Goal: Communication & Community: Answer question/provide support

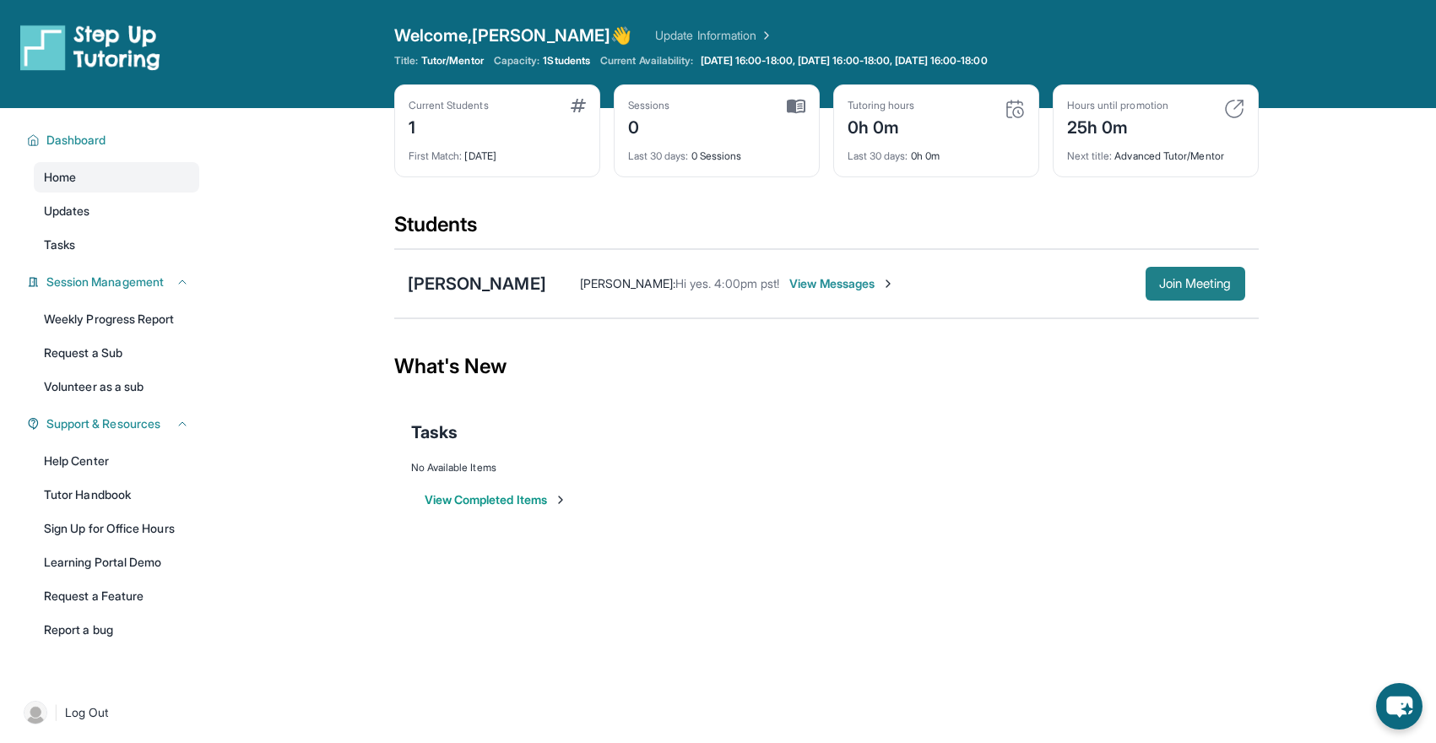
click at [1186, 285] on span "Join Meeting" at bounding box center [1195, 284] width 73 height 10
click at [475, 281] on div "[PERSON_NAME]" at bounding box center [477, 284] width 138 height 24
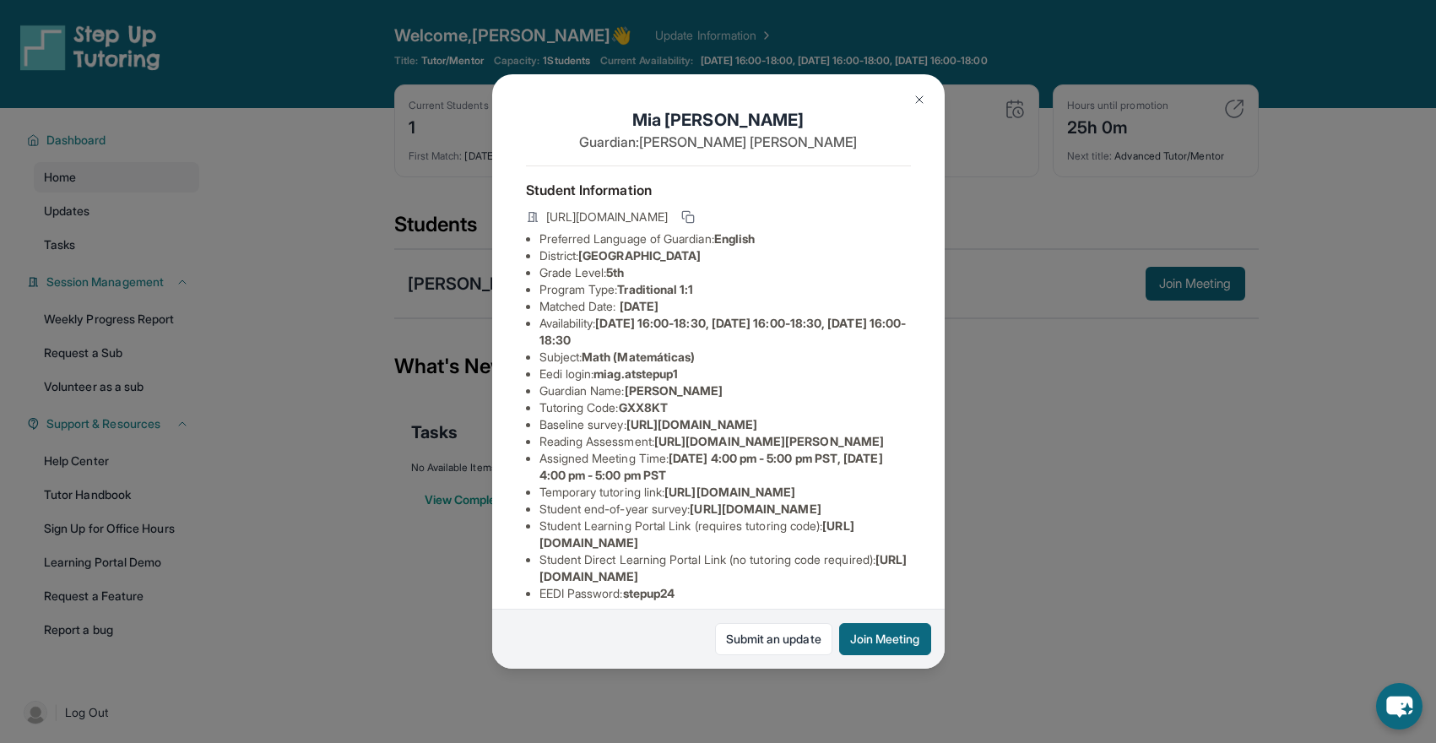
click at [921, 102] on img at bounding box center [920, 100] width 14 height 14
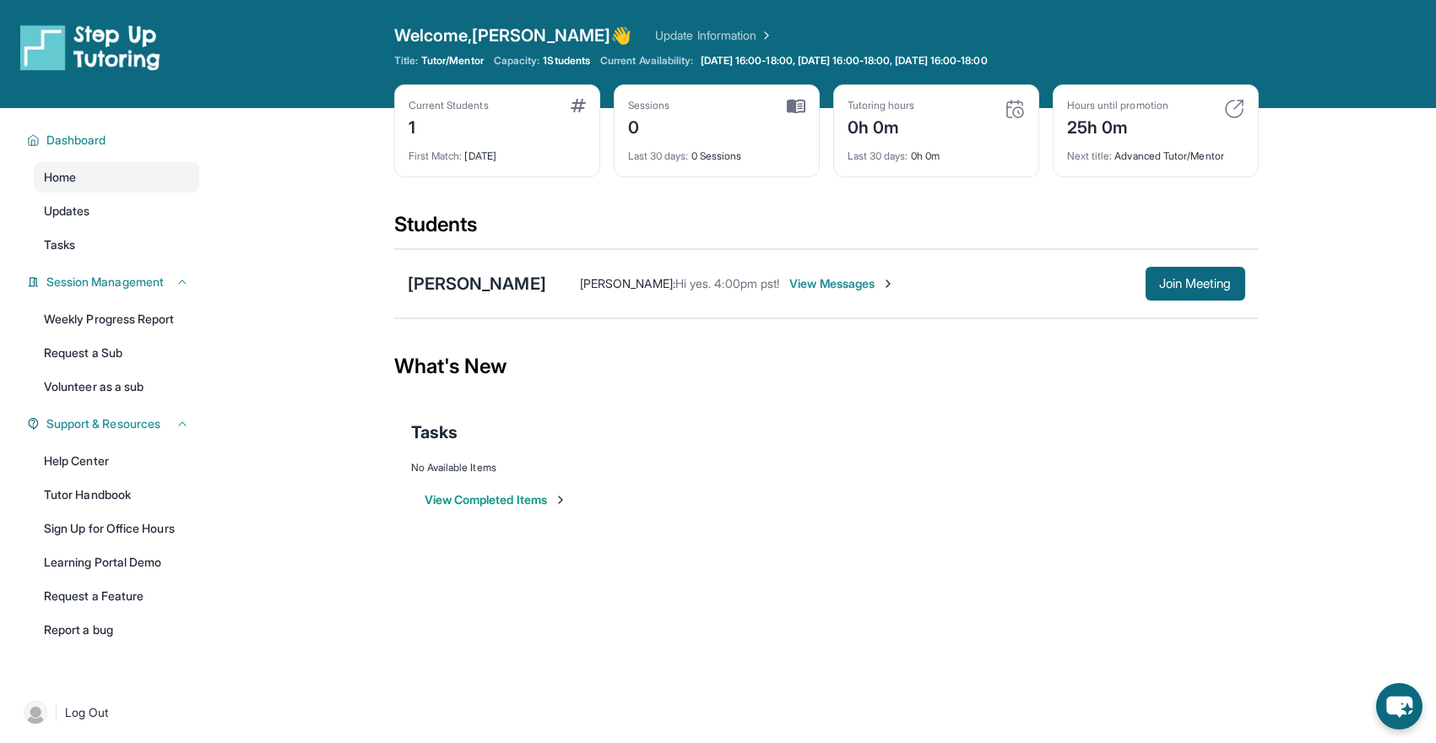
click at [797, 109] on img at bounding box center [796, 106] width 19 height 15
click at [650, 103] on div "Sessions" at bounding box center [649, 106] width 42 height 14
click at [897, 136] on div "0h 0m" at bounding box center [882, 125] width 68 height 27
click at [739, 556] on div "Open sidebar Welcome, [PERSON_NAME] 👋 Update Information Title: Tutor/Mentor Ca…" at bounding box center [718, 371] width 1436 height 743
click at [811, 281] on span "View Messages" at bounding box center [843, 283] width 106 height 17
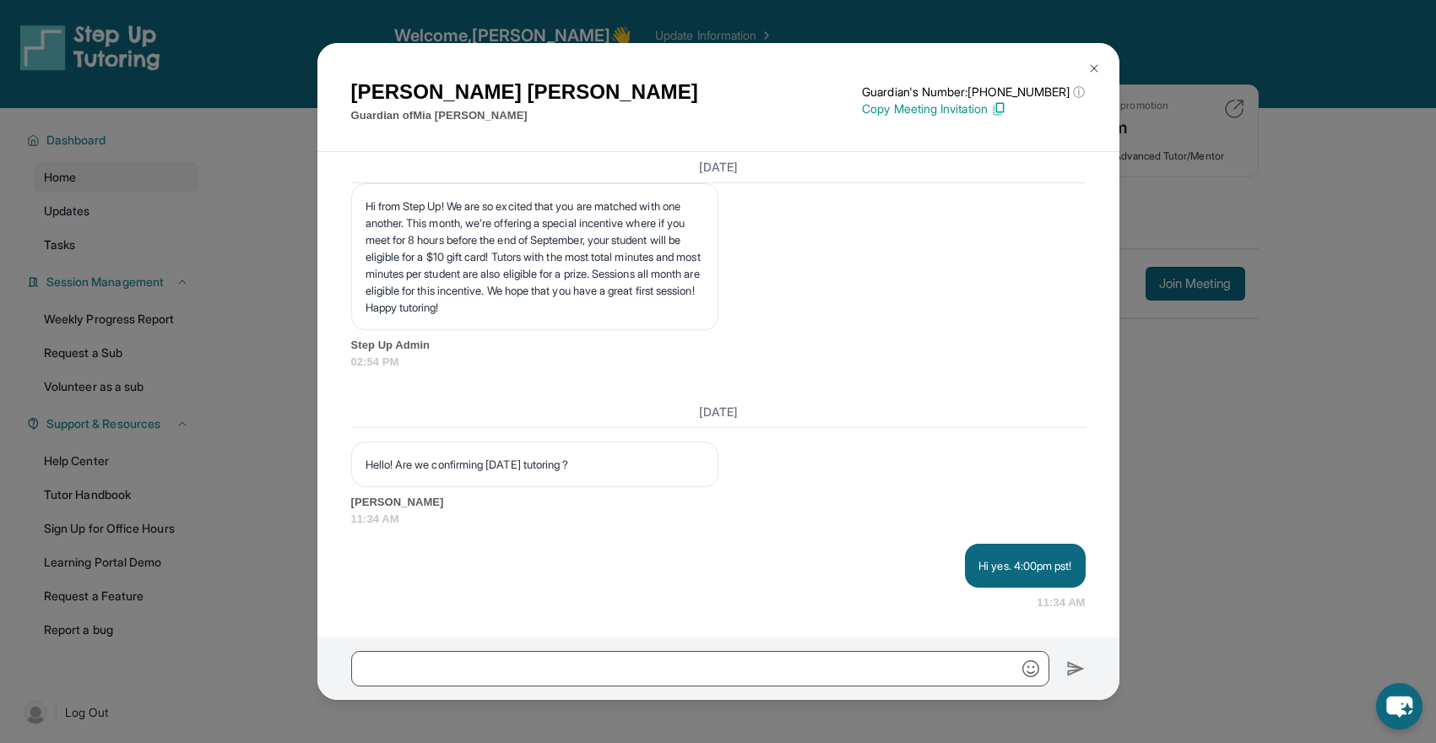
scroll to position [2272, 0]
click at [1096, 65] on img at bounding box center [1095, 69] width 14 height 14
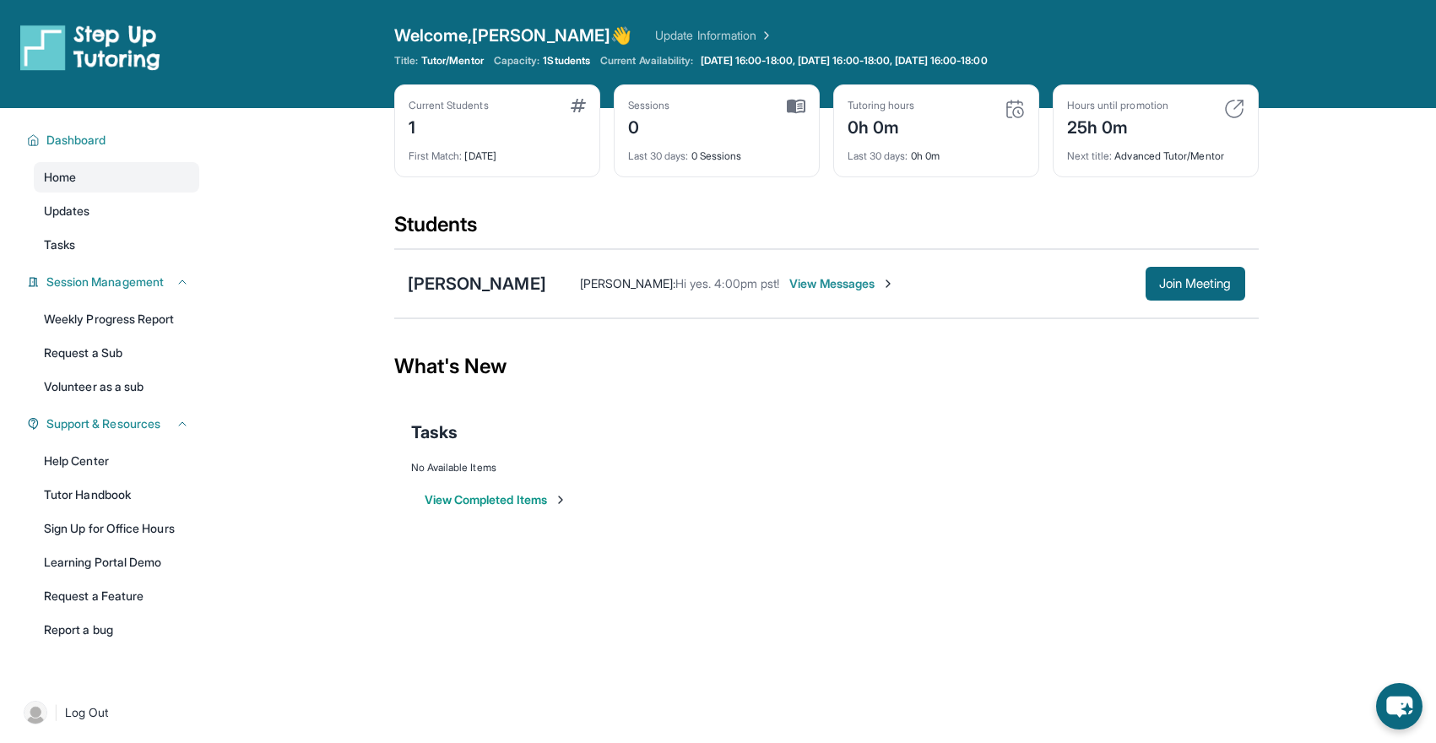
click at [811, 281] on span "View Messages" at bounding box center [843, 283] width 106 height 17
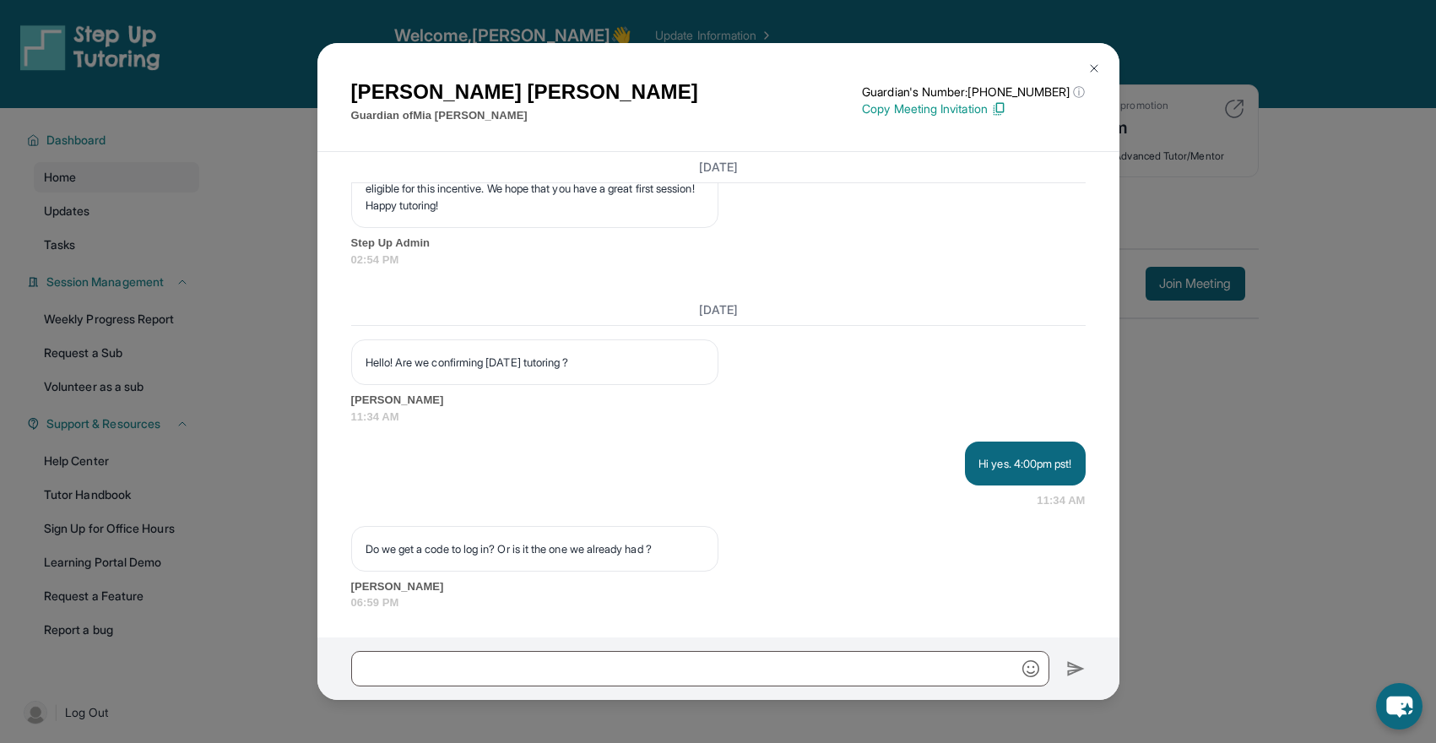
scroll to position [2375, 0]
click at [1182, 468] on div "[PERSON_NAME] Guardian of [PERSON_NAME] Guardian's Number: [PHONE_NUMBER] ⓘ Thi…" at bounding box center [718, 371] width 1436 height 743
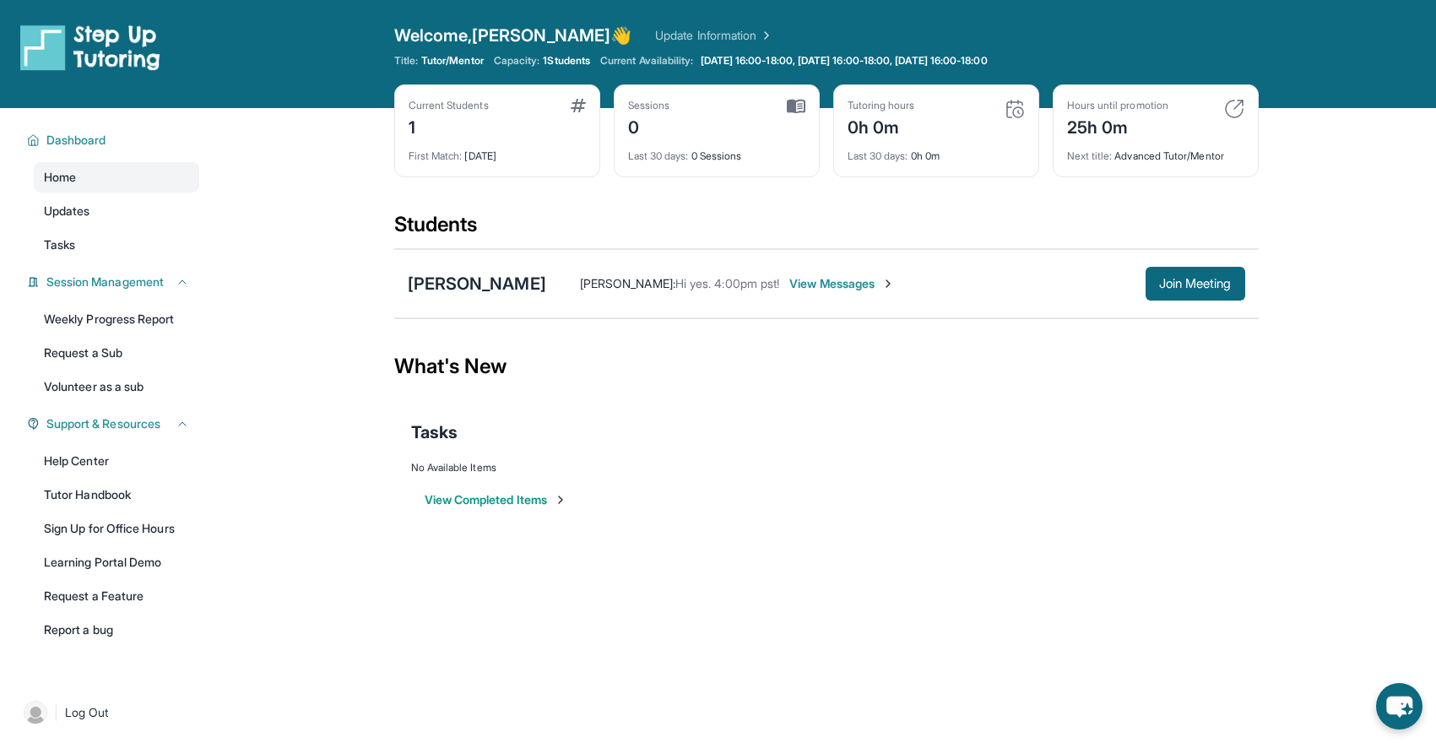
click at [813, 287] on span "View Messages" at bounding box center [843, 283] width 106 height 17
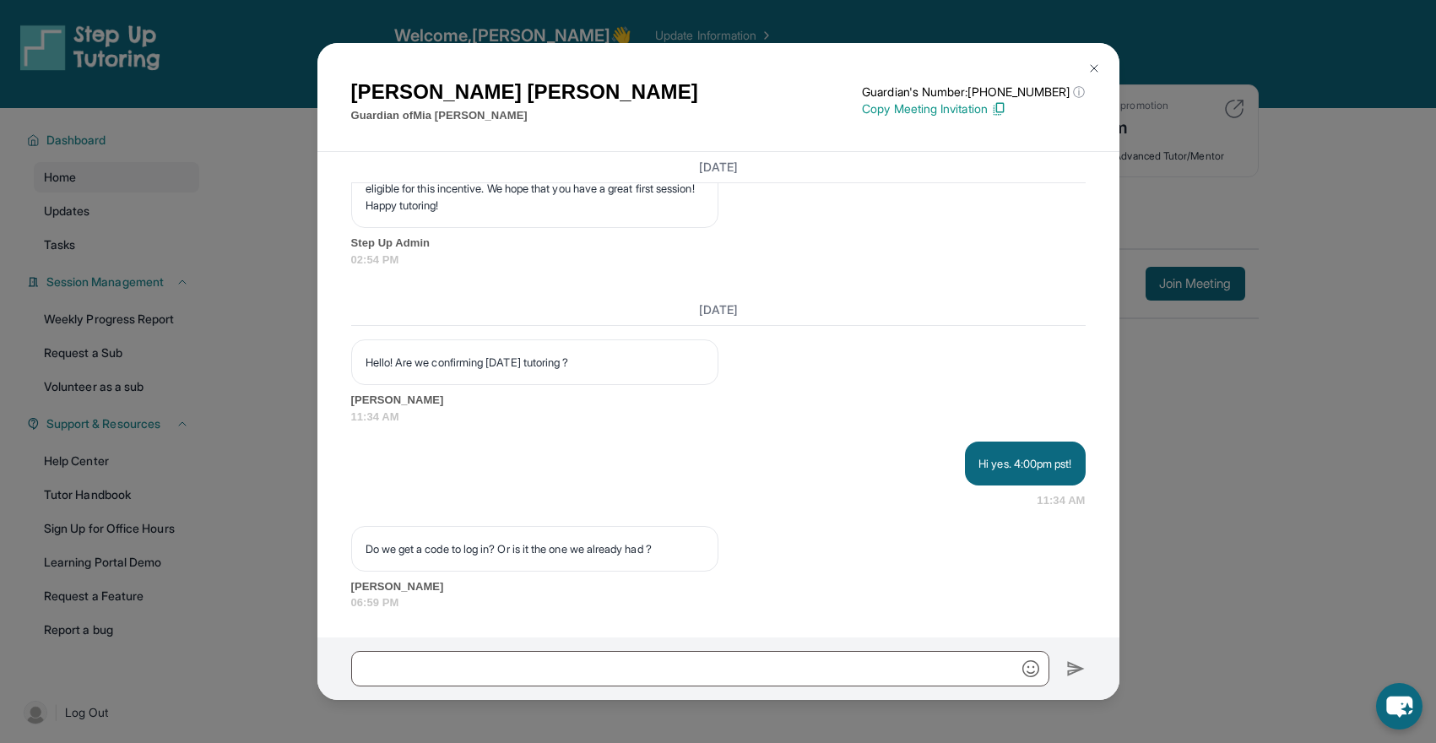
click at [932, 111] on p "Copy Meeting Invitation" at bounding box center [973, 108] width 223 height 17
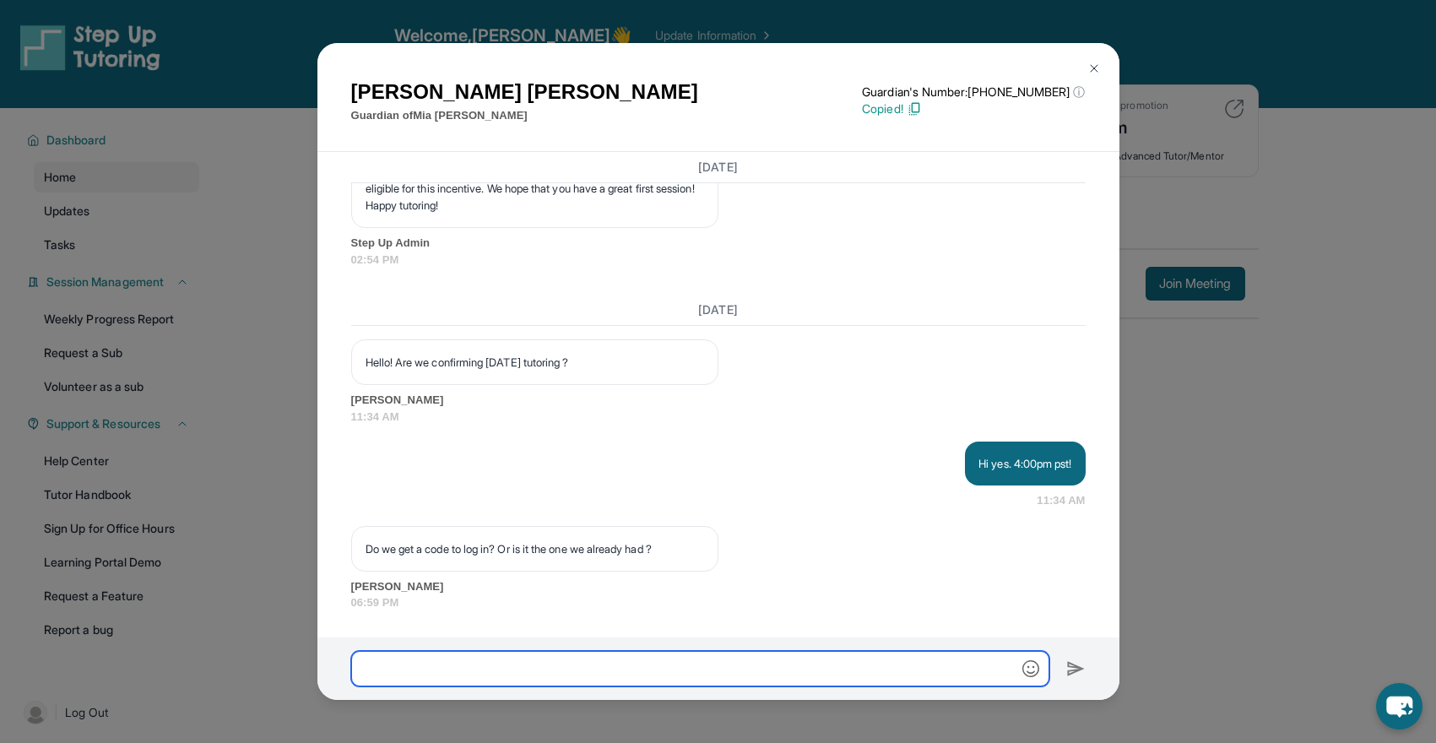
click at [560, 667] on input "text" at bounding box center [700, 668] width 698 height 35
paste input "**********"
type input "**********"
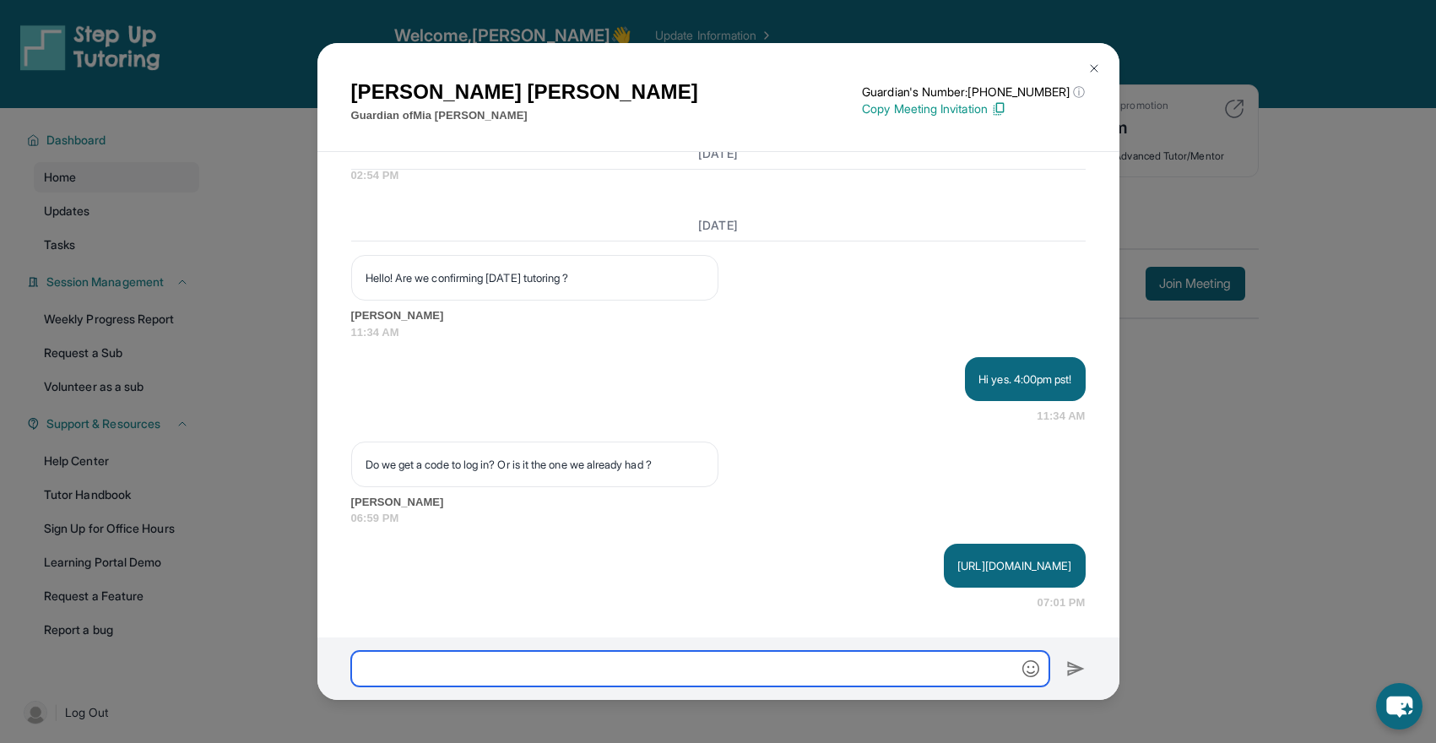
scroll to position [2459, 0]
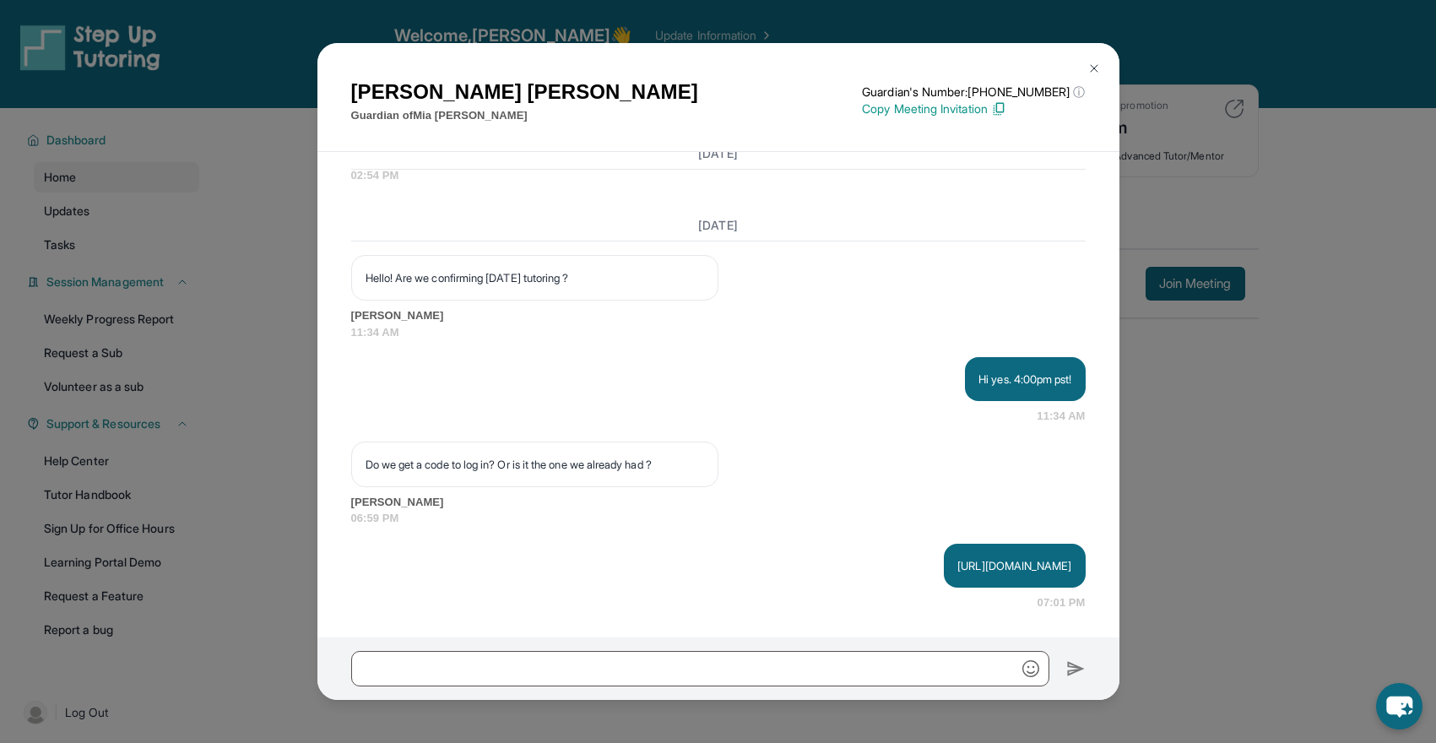
click at [958, 567] on p "[URL][DOMAIN_NAME]" at bounding box center [1015, 565] width 114 height 17
click at [1088, 72] on img at bounding box center [1095, 69] width 14 height 14
